Goal: Transaction & Acquisition: Book appointment/travel/reservation

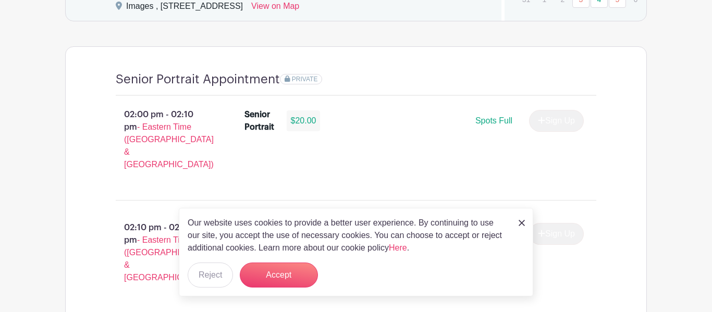
scroll to position [736, 0]
click at [252, 280] on button "Accept" at bounding box center [279, 275] width 78 height 25
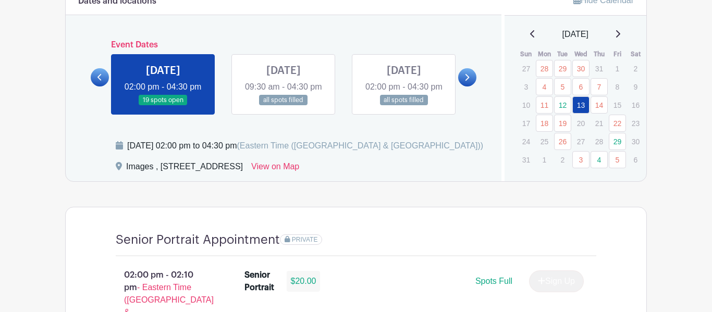
scroll to position [574, 0]
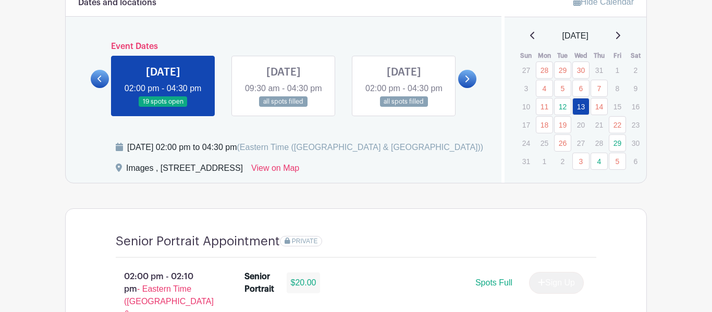
click at [467, 83] on icon at bounding box center [466, 79] width 5 height 8
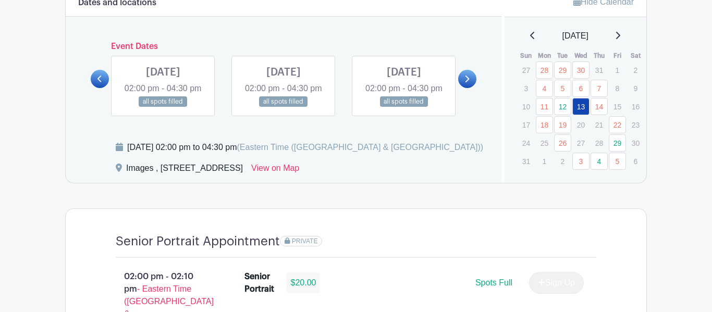
click at [467, 83] on icon at bounding box center [466, 79] width 5 height 8
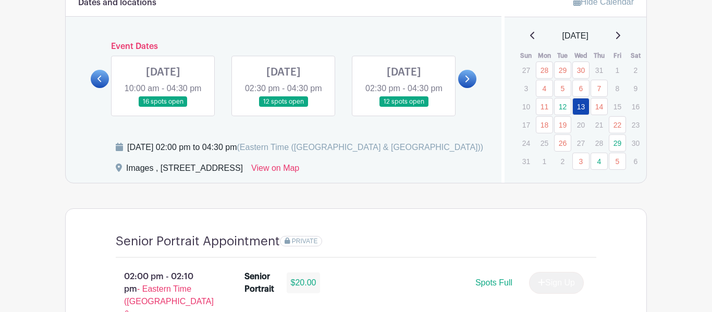
click at [467, 83] on icon at bounding box center [466, 79] width 5 height 8
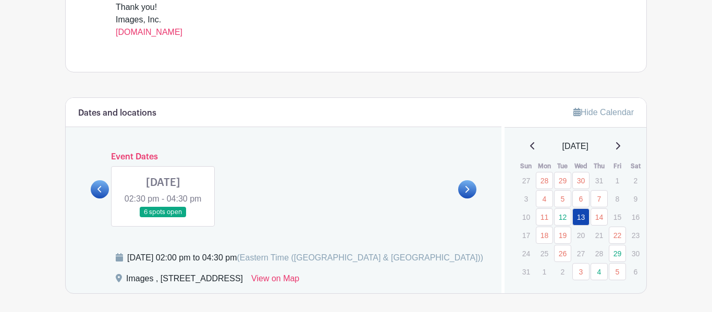
scroll to position [463, 0]
click at [163, 218] on link at bounding box center [163, 218] width 0 height 0
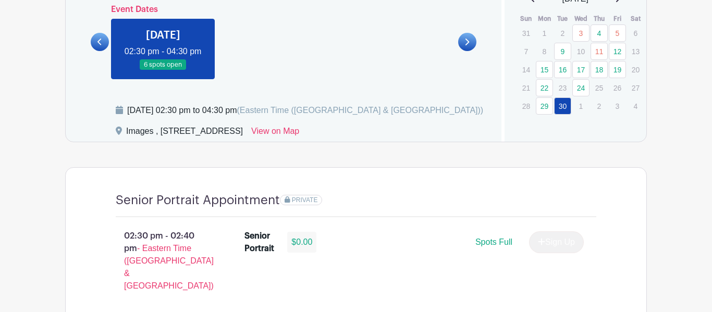
scroll to position [611, 0]
click at [163, 71] on link at bounding box center [163, 71] width 0 height 0
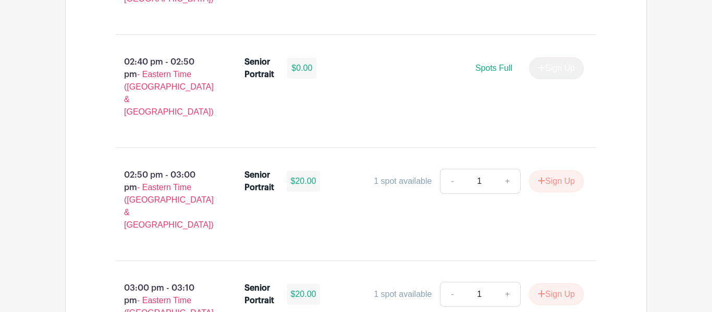
scroll to position [897, 0]
click at [538, 178] on icon "submit" at bounding box center [541, 181] width 7 height 7
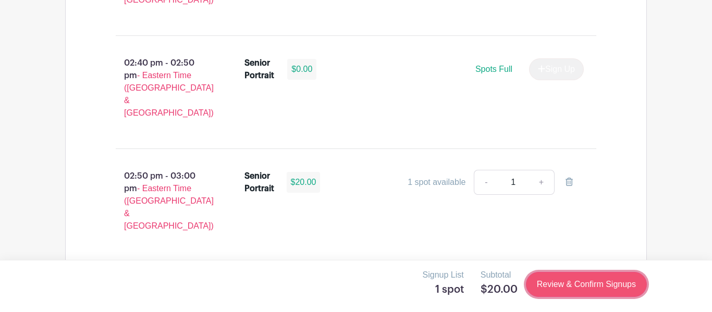
click at [609, 292] on link "Review & Confirm Signups" at bounding box center [586, 284] width 121 height 25
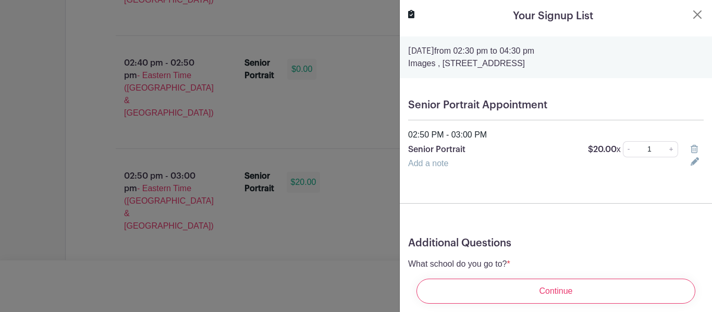
scroll to position [55, 0]
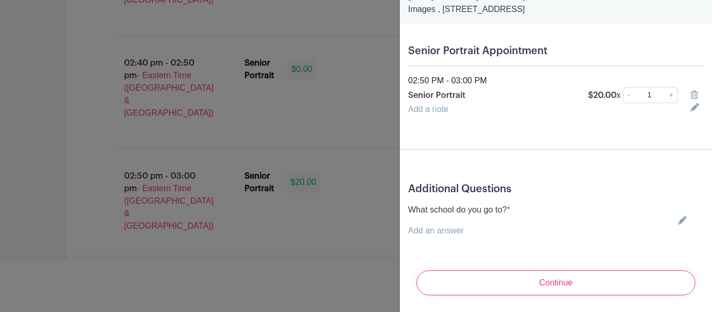
click at [550, 231] on div "What school do you go to? * Add an answer Choose your answer [GEOGRAPHIC_DATA] …" at bounding box center [555, 220] width 295 height 33
click at [548, 229] on div "What school do you go to? * Add an answer Choose your answer [GEOGRAPHIC_DATA] …" at bounding box center [555, 220] width 295 height 33
click at [521, 224] on div "What school do you go to? * Add an answer Choose your answer [GEOGRAPHIC_DATA] …" at bounding box center [555, 220] width 295 height 33
click at [680, 218] on icon at bounding box center [682, 220] width 8 height 8
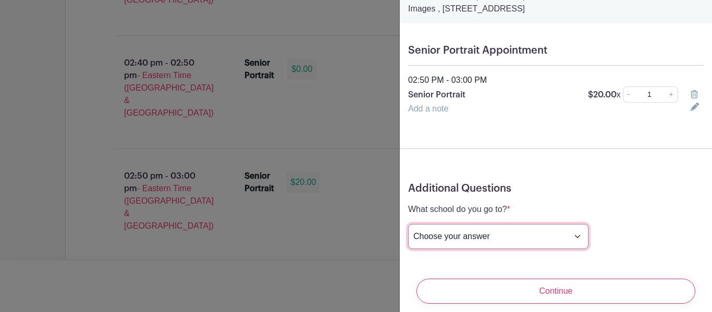
click at [519, 240] on select "Choose your answer [GEOGRAPHIC_DATA] High [PERSON_NAME] High [PERSON_NAME] High…" at bounding box center [498, 236] width 180 height 25
select select "3950"
click at [408, 225] on select "Choose your answer [GEOGRAPHIC_DATA] High [PERSON_NAME] High [PERSON_NAME] High…" at bounding box center [498, 236] width 180 height 25
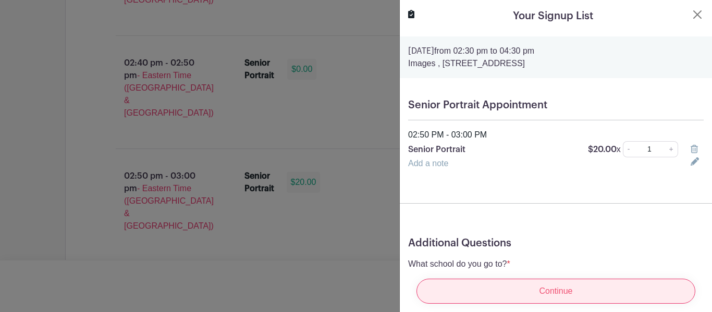
click at [561, 293] on input "Continue" at bounding box center [555, 291] width 279 height 25
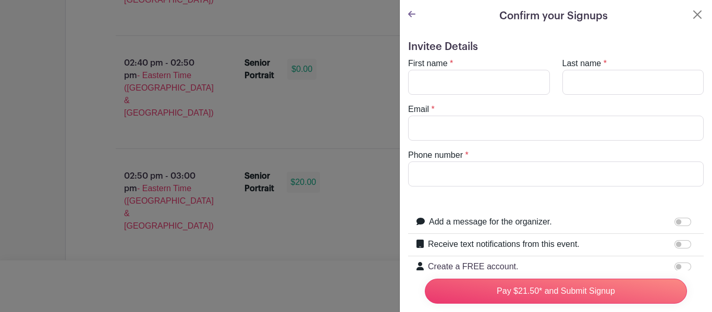
click at [362, 124] on div at bounding box center [356, 156] width 712 height 312
